Goal: Task Accomplishment & Management: Use online tool/utility

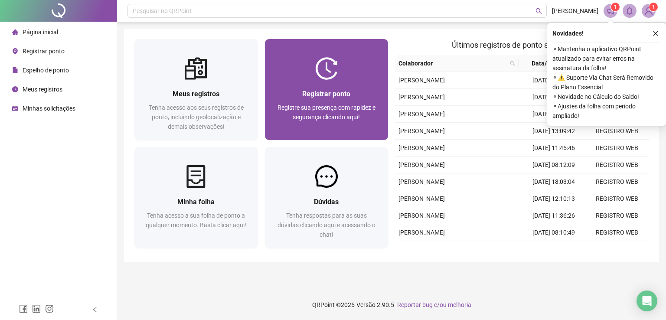
click at [344, 124] on div "Registre sua presença com rapidez e segurança clicando aqui!" at bounding box center [326, 117] width 103 height 29
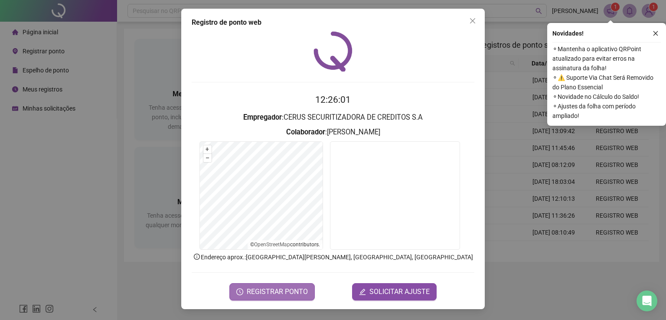
click at [290, 285] on button "REGISTRAR PONTO" at bounding box center [271, 291] width 85 height 17
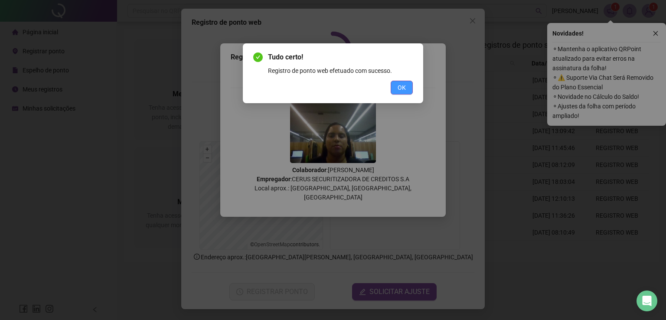
click at [403, 89] on span "OK" at bounding box center [402, 88] width 8 height 10
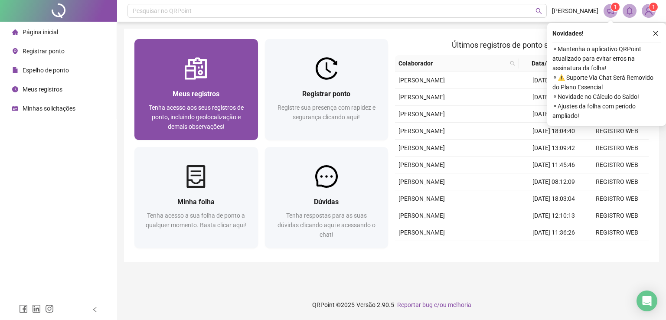
click at [208, 113] on span "Tenha acesso aos seus registros de ponto, incluindo geolocalização e demais obs…" at bounding box center [196, 117] width 95 height 26
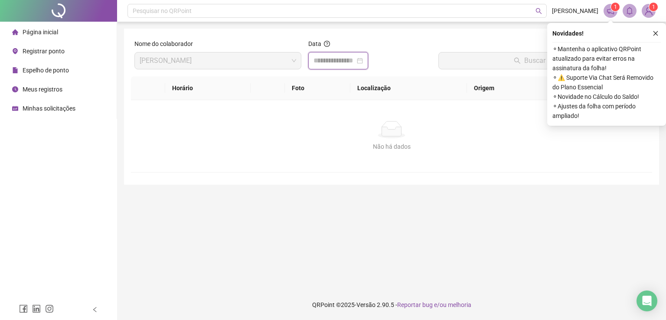
click at [334, 56] on input at bounding box center [334, 60] width 42 height 10
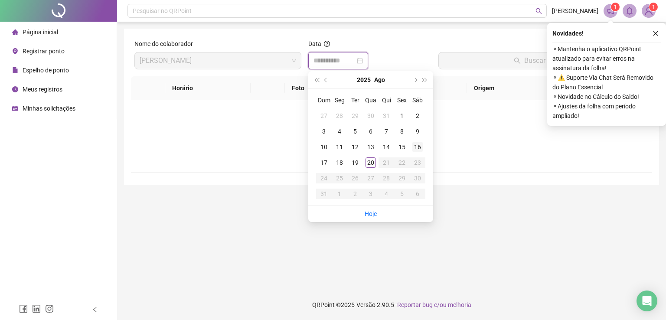
type input "**********"
click at [369, 165] on div "20" at bounding box center [371, 162] width 10 height 10
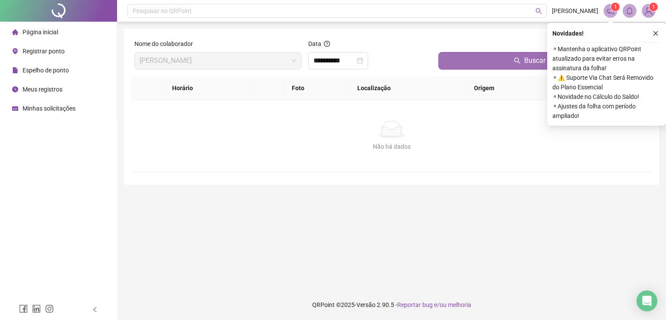
click at [508, 52] on button "Buscar registros" at bounding box center [543, 60] width 210 height 17
